Goal: Task Accomplishment & Management: Manage account settings

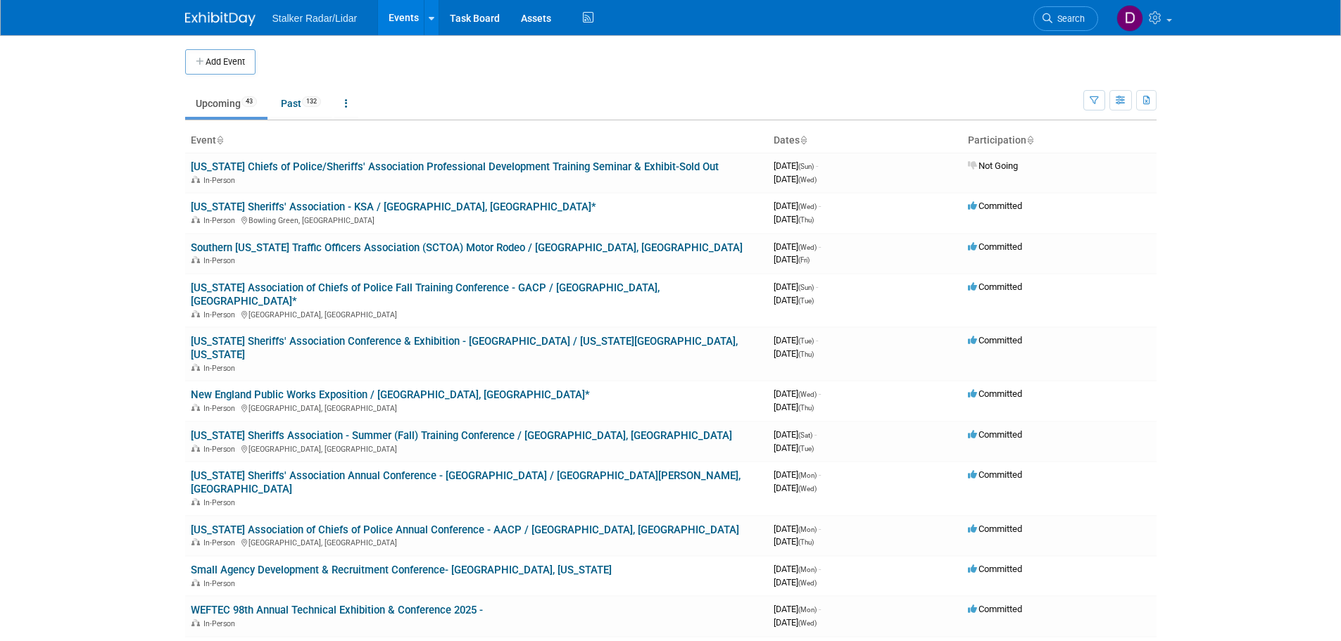
click at [1098, 87] on div "Show: All Events Just My Events Only show events that either I created, or I am…" at bounding box center [1120, 98] width 73 height 46
click at [1095, 96] on button "button" at bounding box center [1095, 100] width 22 height 20
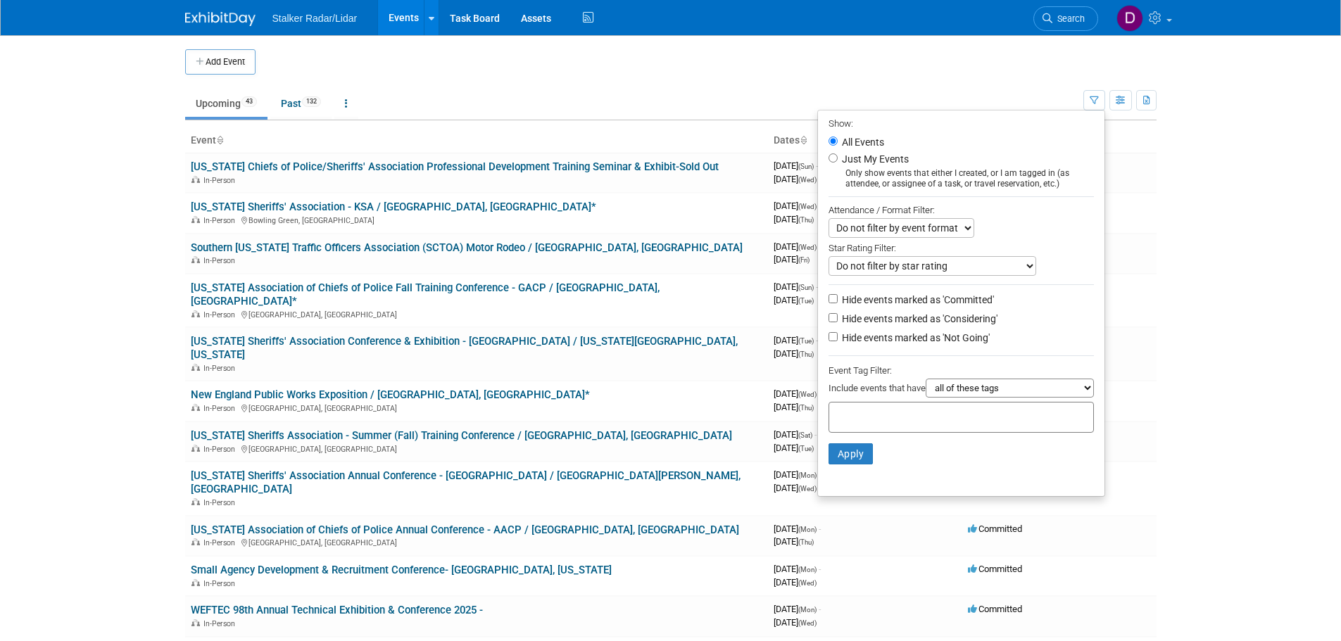
click at [884, 154] on label "Just My Events" at bounding box center [874, 159] width 70 height 14
click at [838, 154] on input "Just My Events" at bounding box center [833, 157] width 9 height 9
radio input "true"
click at [831, 456] on button "Apply" at bounding box center [851, 454] width 45 height 21
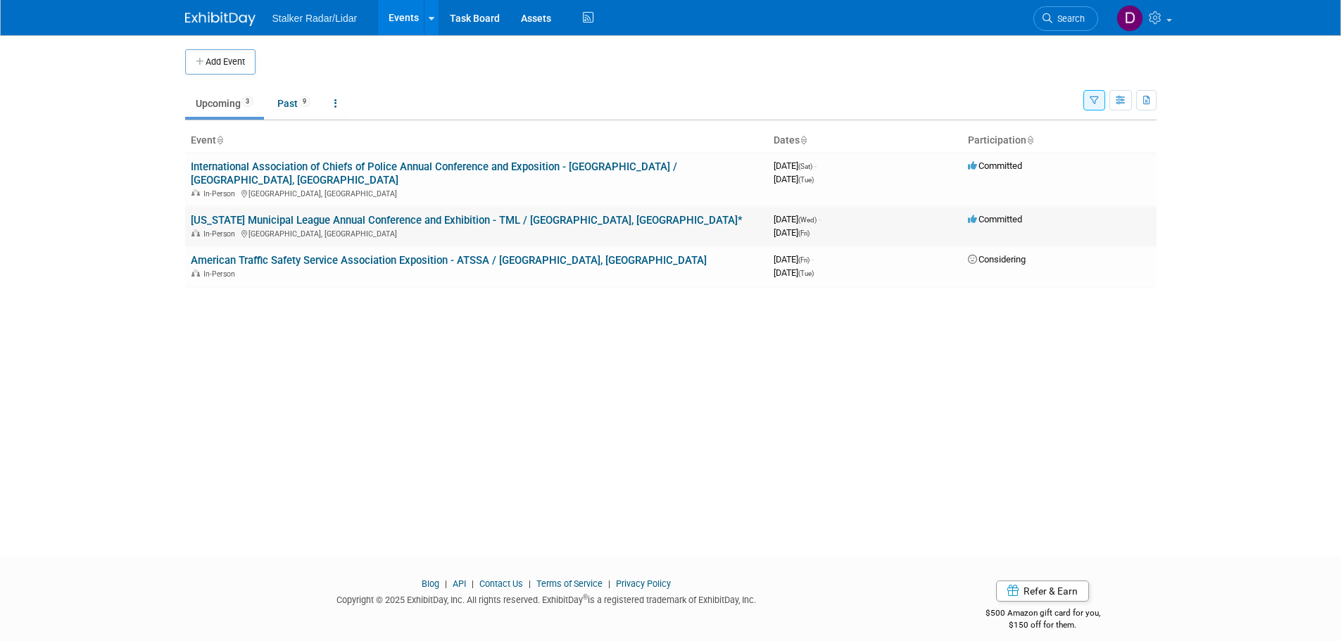
click at [415, 214] on link "[US_STATE] Municipal League Annual Conference and Exhibition - TML / [GEOGRAPHI…" at bounding box center [467, 220] width 552 height 13
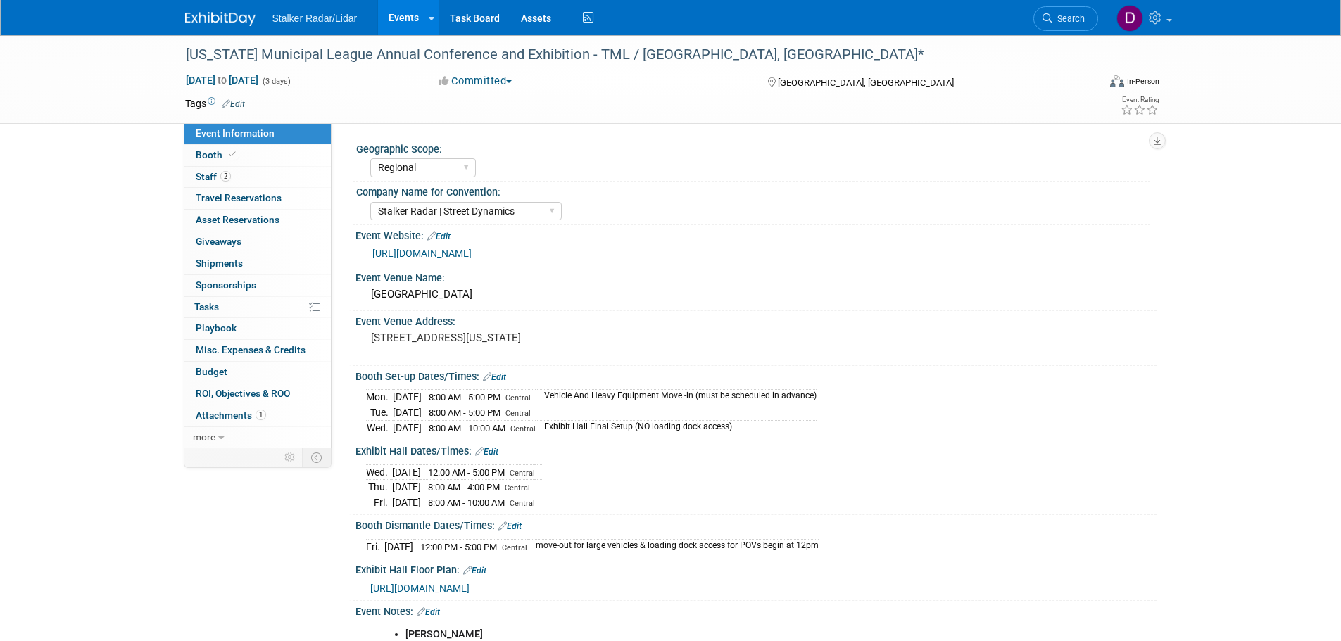
select select "Regional"
select select "Stalker Radar | Street Dynamics"
click at [218, 417] on span "Attachments 1" at bounding box center [231, 415] width 70 height 11
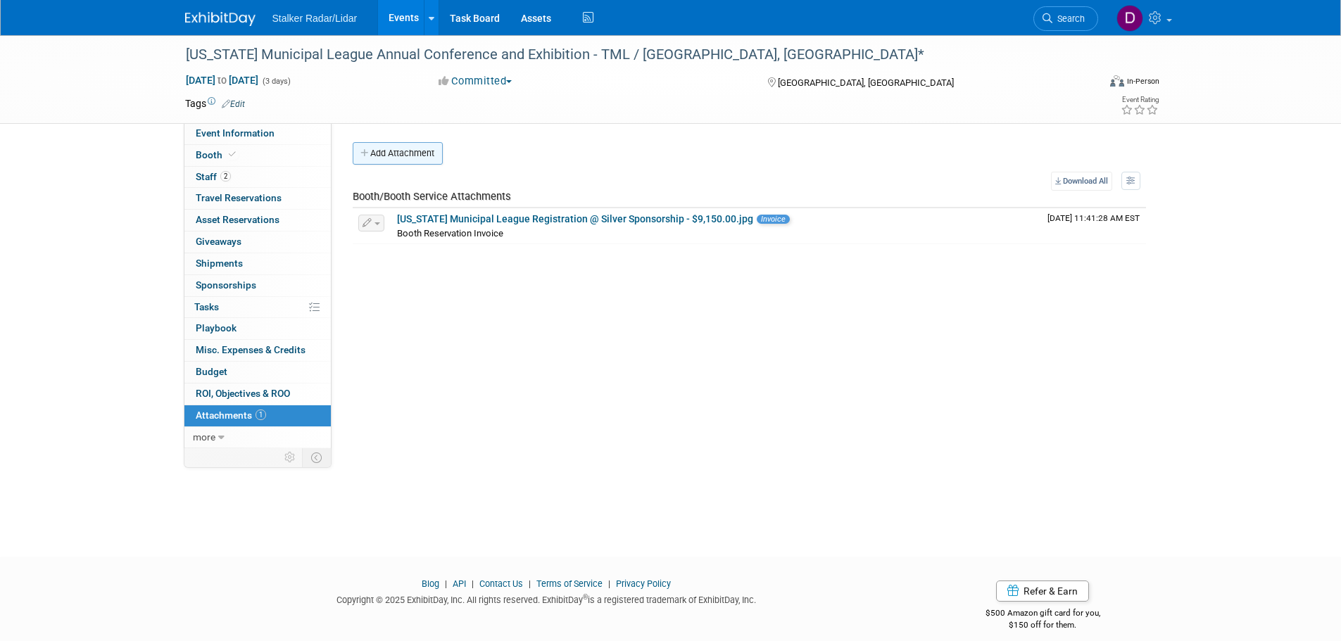
click at [415, 149] on button "Add Attachment" at bounding box center [398, 153] width 90 height 23
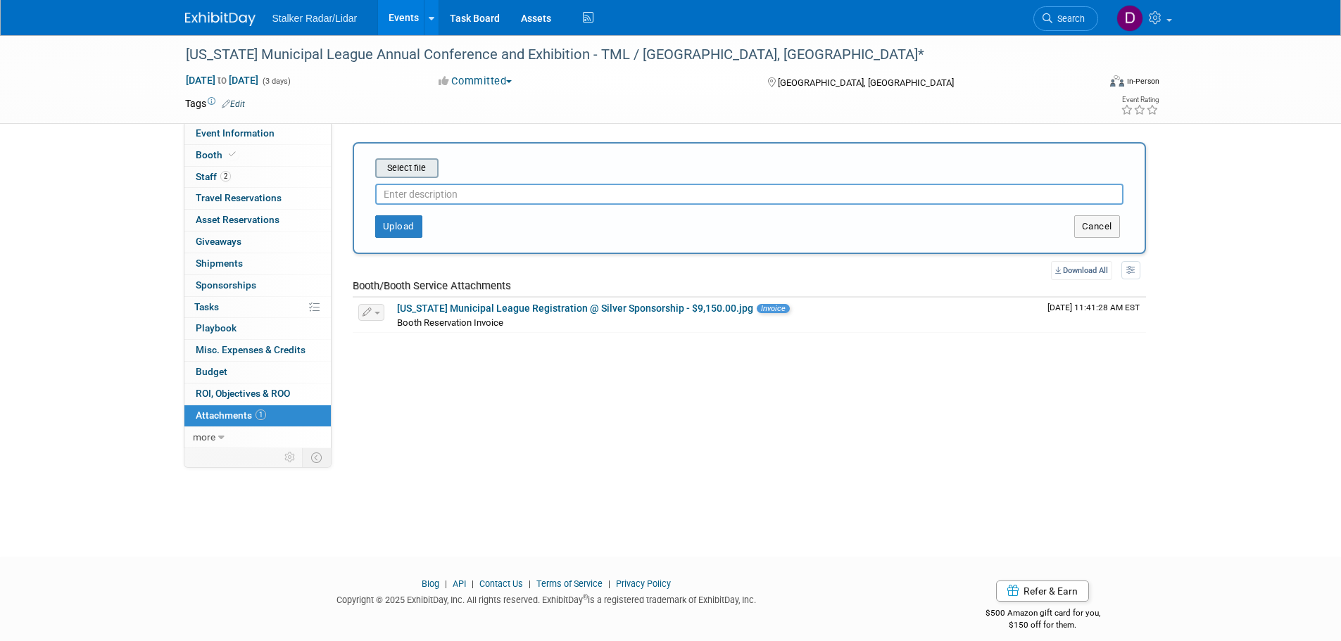
click at [414, 167] on input "file" at bounding box center [354, 168] width 168 height 17
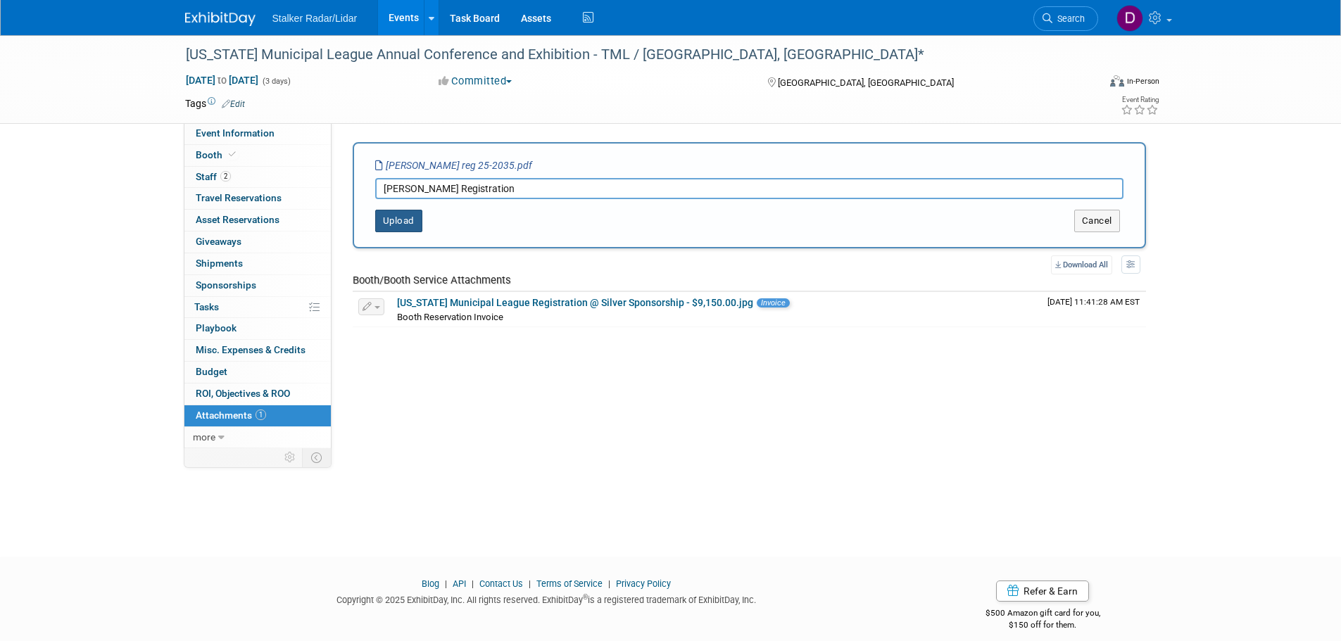
type input "Don Horen Registration"
click at [396, 225] on button "Upload" at bounding box center [398, 221] width 47 height 23
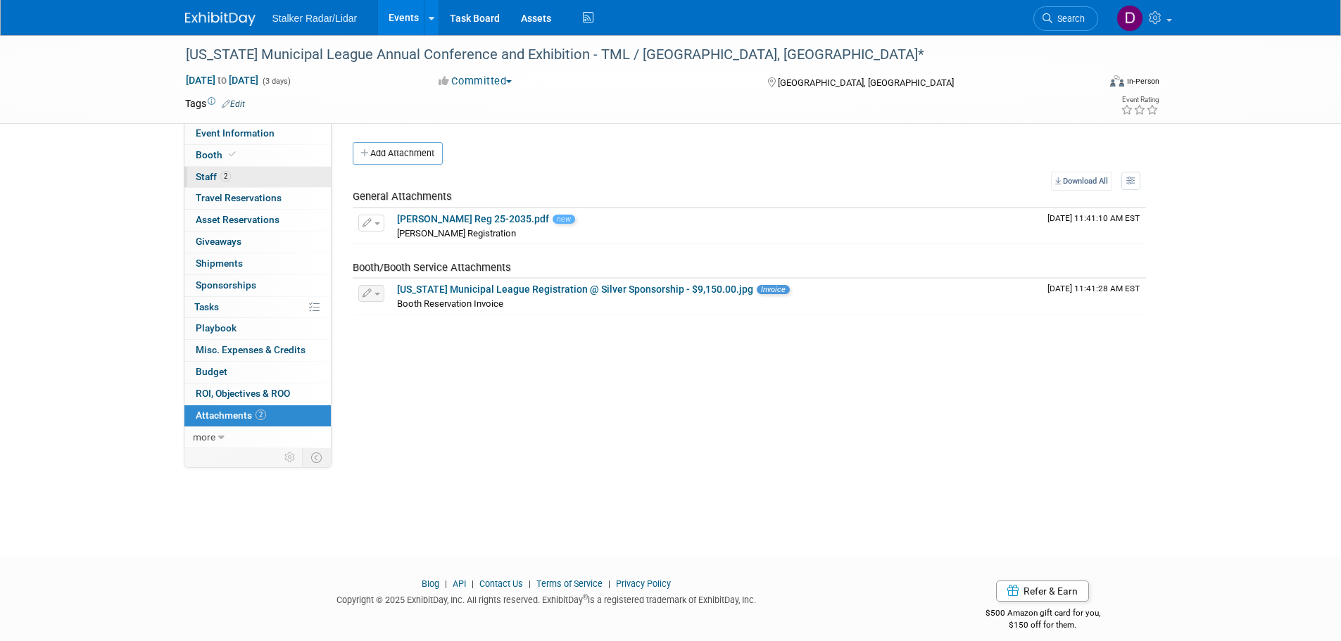
click at [205, 173] on span "Staff 2" at bounding box center [213, 176] width 35 height 11
